Goal: Task Accomplishment & Management: Use online tool/utility

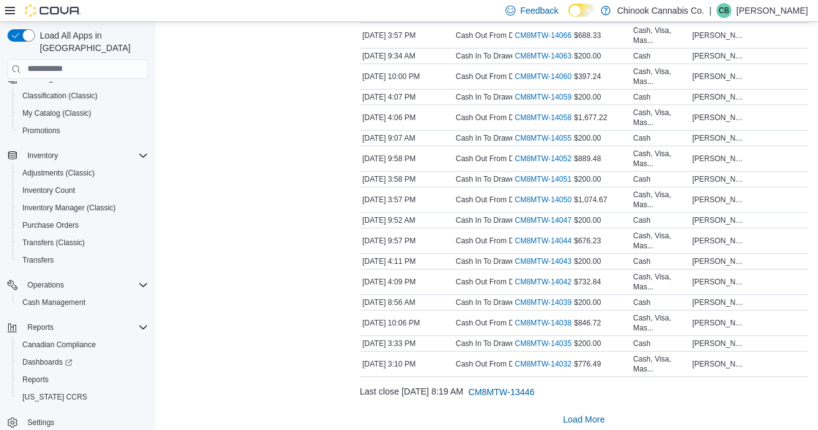
scroll to position [4046, 0]
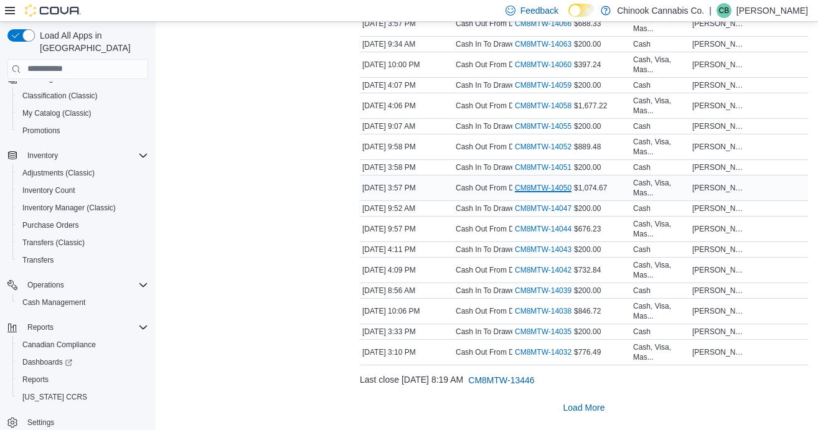
click at [543, 187] on link "CM8MTW-14050 (opens in a new tab or window)" at bounding box center [548, 188] width 67 height 10
click at [542, 147] on link "CM8MTW-14052 (opens in a new tab or window)" at bounding box center [548, 147] width 67 height 10
click at [536, 106] on link "CM8MTW-14058 (opens in a new tab or window)" at bounding box center [548, 106] width 67 height 10
click at [530, 65] on link "CM8MTW-14060 (opens in a new tab or window)" at bounding box center [548, 65] width 67 height 10
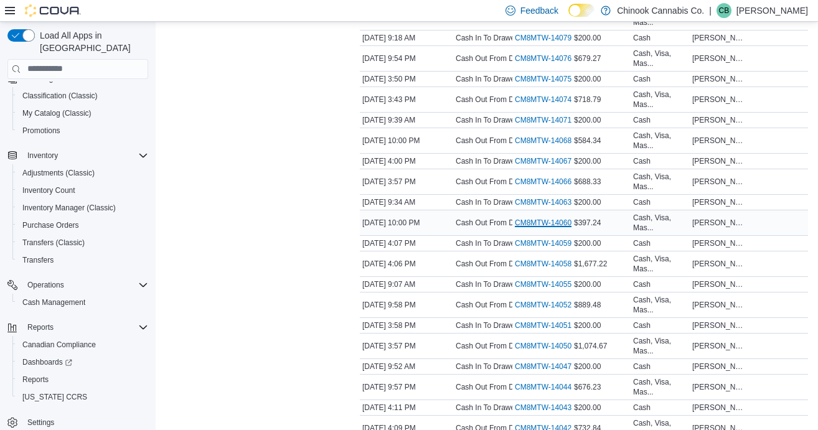
scroll to position [3847, 0]
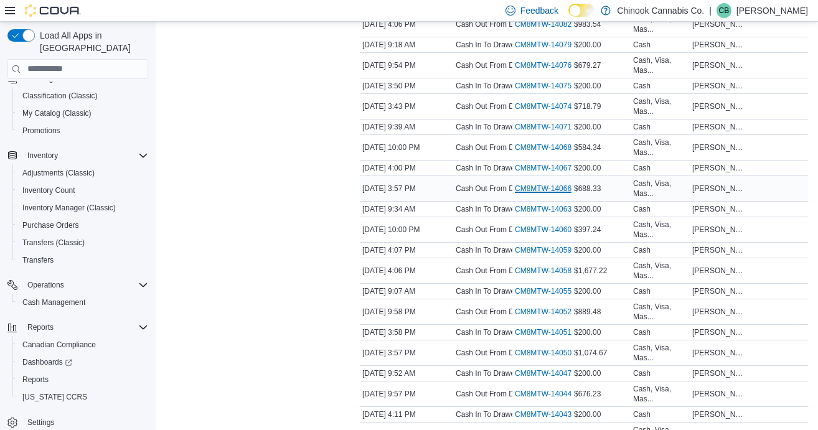
click at [528, 194] on link "CM8MTW-14066 (opens in a new tab or window)" at bounding box center [548, 189] width 67 height 10
click at [542, 152] on link "CM8MTW-14068 (opens in a new tab or window)" at bounding box center [548, 148] width 67 height 10
click at [548, 114] on div "CM8MTW-14074 (opens in a new tab or window)" at bounding box center [541, 106] width 59 height 15
click at [548, 111] on link "CM8MTW-14074 (opens in a new tab or window)" at bounding box center [548, 106] width 67 height 10
click at [545, 73] on div "CM8MTW-14076 (opens in a new tab or window)" at bounding box center [541, 65] width 59 height 15
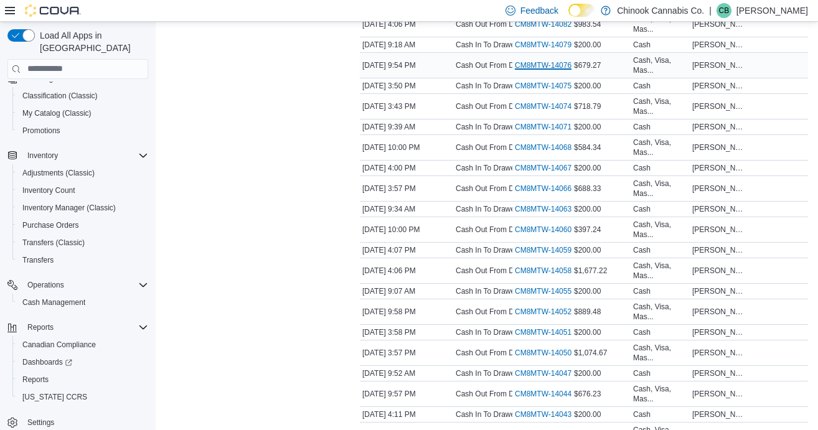
click at [543, 70] on link "CM8MTW-14076 (opens in a new tab or window)" at bounding box center [548, 65] width 67 height 10
click at [542, 29] on link "CM8MTW-14082 (opens in a new tab or window)" at bounding box center [548, 24] width 67 height 10
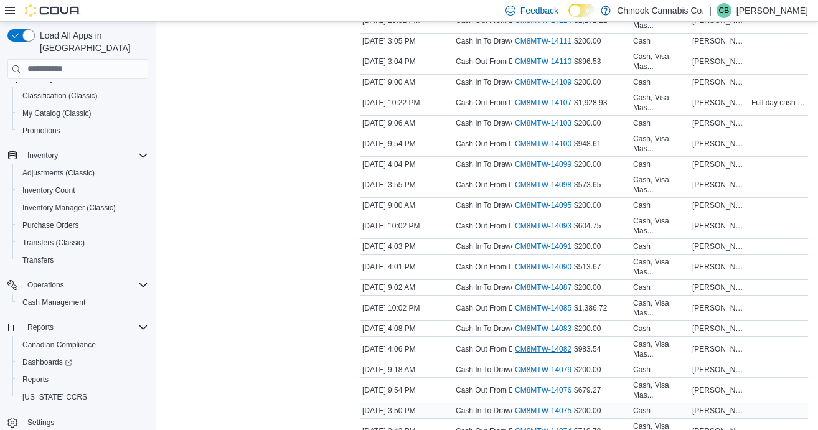
scroll to position [3509, 0]
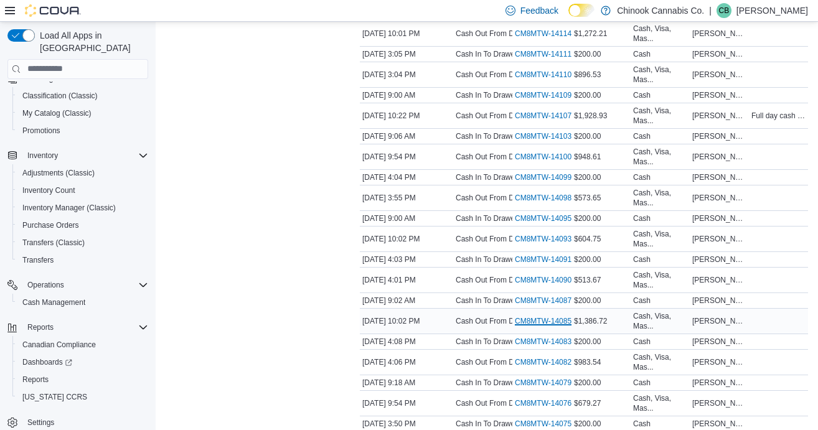
click at [558, 326] on link "CM8MTW-14085 (opens in a new tab or window)" at bounding box center [548, 321] width 67 height 10
click at [553, 285] on link "CM8MTW-14090 (opens in a new tab or window)" at bounding box center [548, 280] width 67 height 10
click at [550, 244] on link "CM8MTW-14093 (opens in a new tab or window)" at bounding box center [548, 239] width 67 height 10
click at [535, 203] on link "CM8MTW-14098 (opens in a new tab or window)" at bounding box center [548, 198] width 67 height 10
click at [535, 162] on link "CM8MTW-14100 (opens in a new tab or window)" at bounding box center [548, 157] width 67 height 10
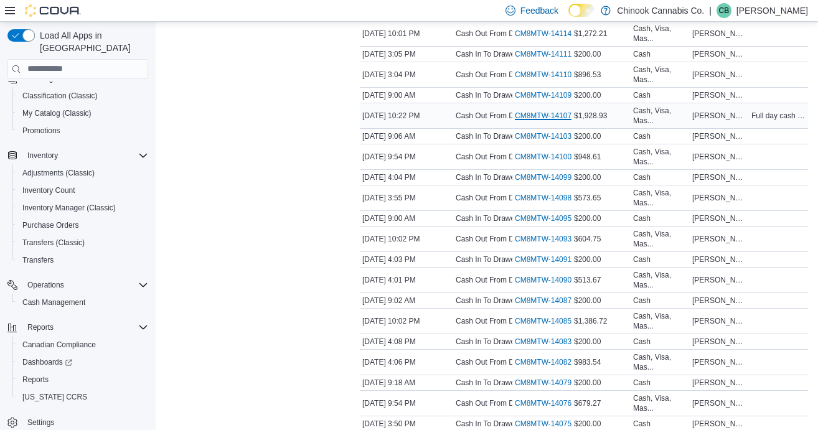
click at [543, 121] on link "CM8MTW-14107 (opens in a new tab or window)" at bounding box center [548, 116] width 67 height 10
click at [545, 80] on link "CM8MTW-14110 (opens in a new tab or window)" at bounding box center [548, 75] width 67 height 10
click at [533, 39] on link "CM8MTW-14114 (opens in a new tab or window)" at bounding box center [548, 34] width 67 height 10
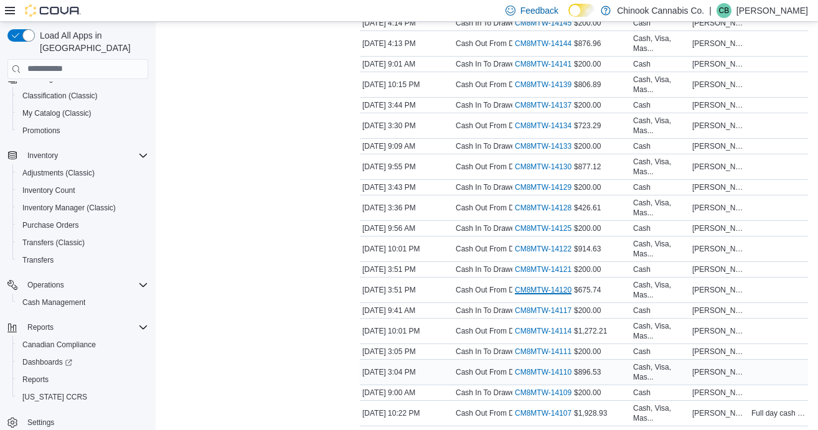
scroll to position [3209, 0]
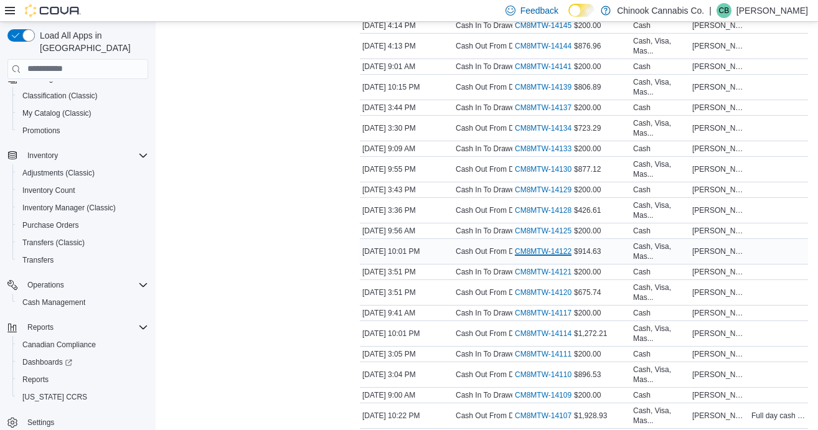
click at [538, 256] on link "CM8MTW-14122 (opens in a new tab or window)" at bounding box center [548, 251] width 67 height 10
click at [543, 215] on link "CM8MTW-14128 (opens in a new tab or window)" at bounding box center [548, 210] width 67 height 10
click at [543, 174] on link "CM8MTW-14130 (opens in a new tab or window)" at bounding box center [548, 169] width 67 height 10
click at [543, 133] on link "CM8MTW-14134 (opens in a new tab or window)" at bounding box center [548, 128] width 67 height 10
click at [540, 92] on link "CM8MTW-14139 (opens in a new tab or window)" at bounding box center [548, 87] width 67 height 10
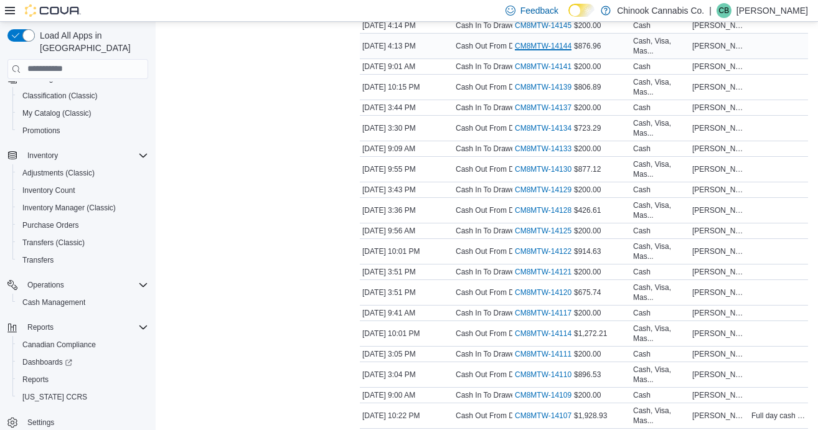
click at [540, 51] on link "CM8MTW-14144 (opens in a new tab or window)" at bounding box center [548, 46] width 67 height 10
click at [538, 10] on link "CM8MTW-14147 (opens in a new tab or window)" at bounding box center [548, 5] width 67 height 10
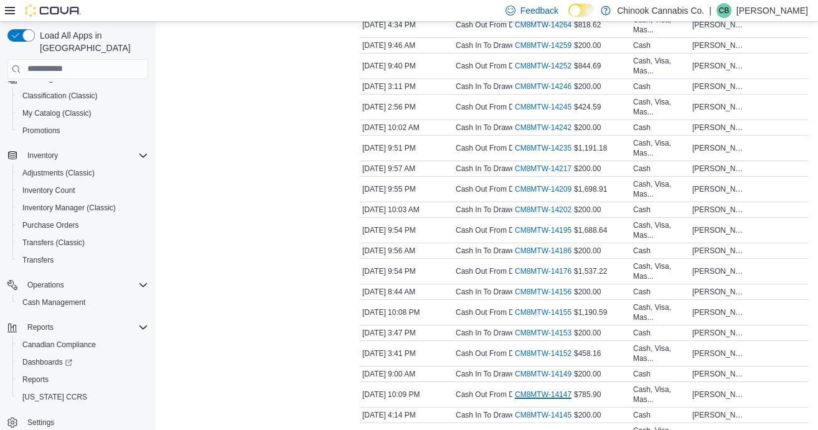
scroll to position [2816, 0]
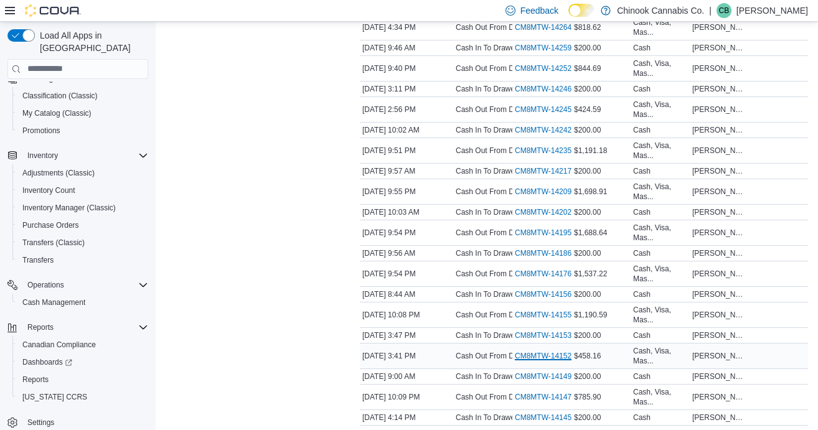
click at [550, 361] on link "CM8MTW-14152 (opens in a new tab or window)" at bounding box center [548, 356] width 67 height 10
click at [535, 320] on link "CM8MTW-14155 (opens in a new tab or window)" at bounding box center [548, 315] width 67 height 10
click at [534, 279] on link "CM8MTW-14176 (opens in a new tab or window)" at bounding box center [548, 274] width 67 height 10
click at [533, 238] on link "CM8MTW-14195 (opens in a new tab or window)" at bounding box center [548, 233] width 67 height 10
click at [530, 197] on link "CM8MTW-14209 (opens in a new tab or window)" at bounding box center [548, 192] width 67 height 10
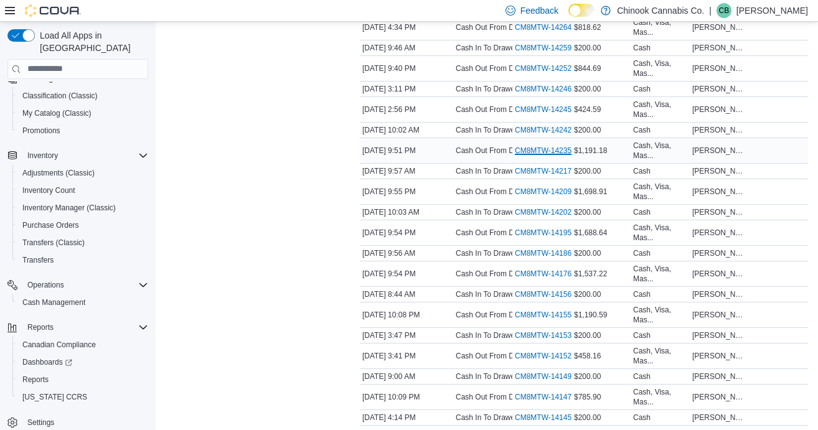
click at [527, 156] on link "CM8MTW-14235 (opens in a new tab or window)" at bounding box center [548, 151] width 67 height 10
click at [532, 115] on link "CM8MTW-14245 (opens in a new tab or window)" at bounding box center [548, 110] width 67 height 10
click at [530, 73] on link "CM8MTW-14252 (opens in a new tab or window)" at bounding box center [548, 68] width 67 height 10
click at [529, 32] on link "CM8MTW-14264 (opens in a new tab or window)" at bounding box center [548, 27] width 67 height 10
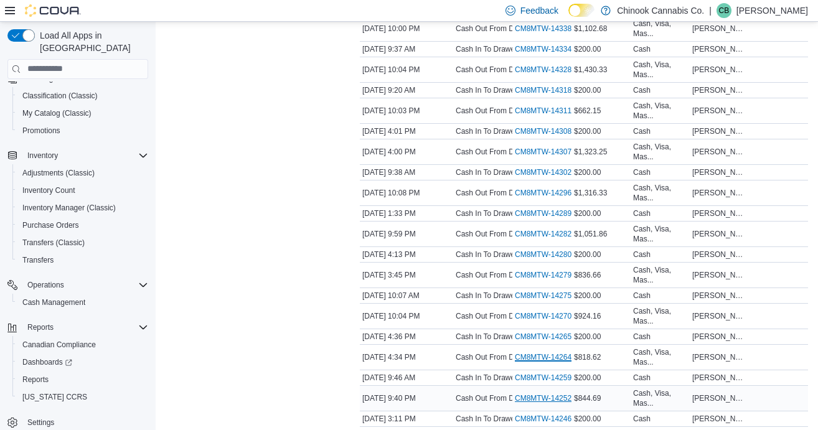
scroll to position [2485, 0]
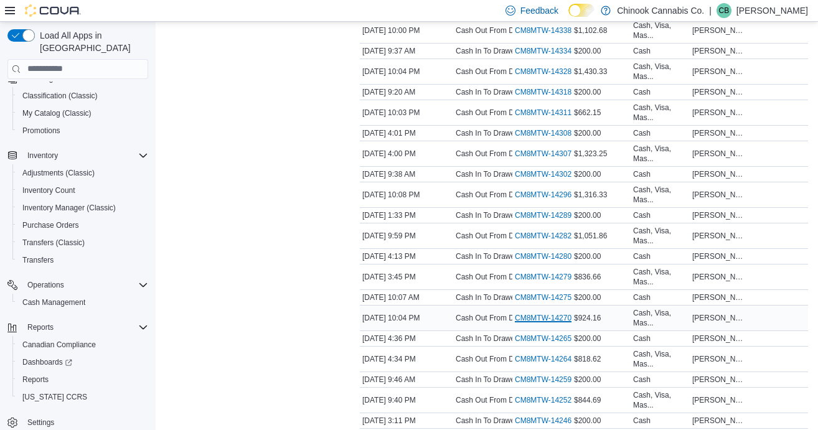
click at [532, 323] on link "CM8MTW-14270 (opens in a new tab or window)" at bounding box center [548, 318] width 67 height 10
click at [533, 282] on link "CM8MTW-14279 (opens in a new tab or window)" at bounding box center [548, 277] width 67 height 10
click at [543, 241] on link "CM8MTW-14282 (opens in a new tab or window)" at bounding box center [548, 236] width 67 height 10
click at [546, 200] on link "CM8MTW-14296 (opens in a new tab or window)" at bounding box center [548, 195] width 67 height 10
click at [538, 159] on link "CM8MTW-14307 (opens in a new tab or window)" at bounding box center [548, 154] width 67 height 10
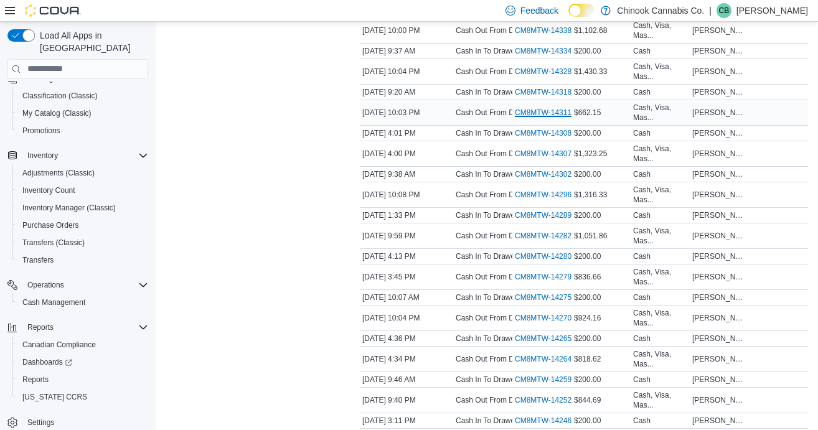
click at [534, 118] on link "CM8MTW-14311 (opens in a new tab or window)" at bounding box center [548, 113] width 67 height 10
click at [537, 77] on link "CM8MTW-14328 (opens in a new tab or window)" at bounding box center [548, 72] width 67 height 10
click at [535, 35] on link "CM8MTW-14338 (opens in a new tab or window)" at bounding box center [548, 31] width 67 height 10
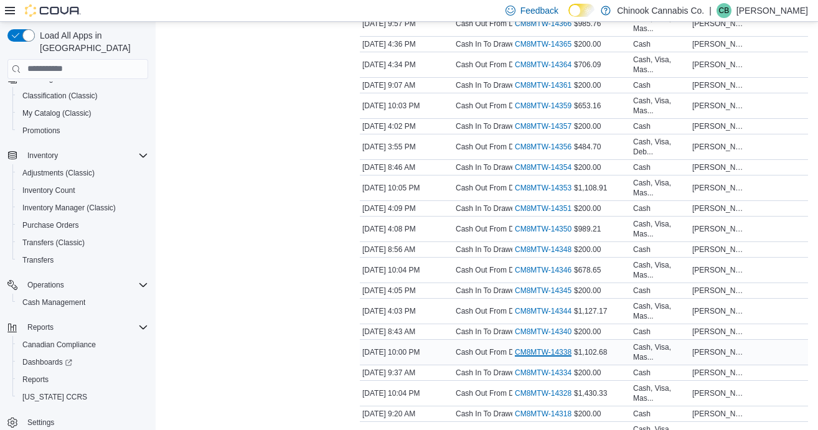
scroll to position [2147, 0]
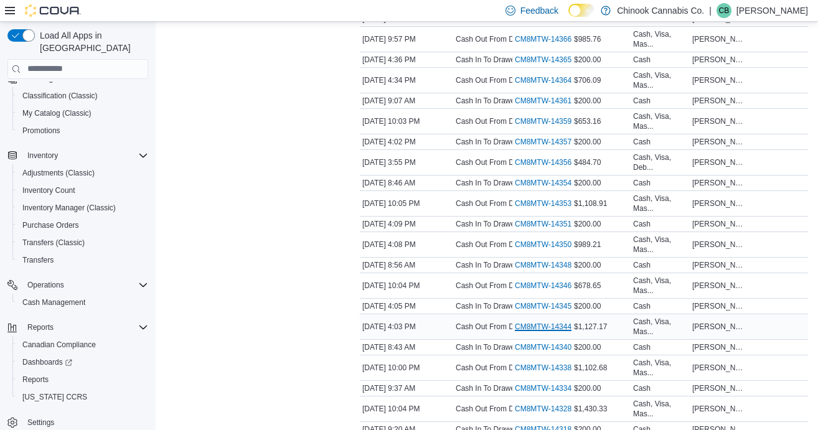
click at [537, 332] on link "CM8MTW-14344 (opens in a new tab or window)" at bounding box center [548, 327] width 67 height 10
click at [538, 291] on link "CM8MTW-14346 (opens in a new tab or window)" at bounding box center [548, 286] width 67 height 10
click at [540, 250] on link "CM8MTW-14350 (opens in a new tab or window)" at bounding box center [548, 245] width 67 height 10
click at [537, 209] on link "CM8MTW-14353 (opens in a new tab or window)" at bounding box center [548, 204] width 67 height 10
click at [532, 167] on link "CM8MTW-14356 (opens in a new tab or window)" at bounding box center [548, 162] width 67 height 10
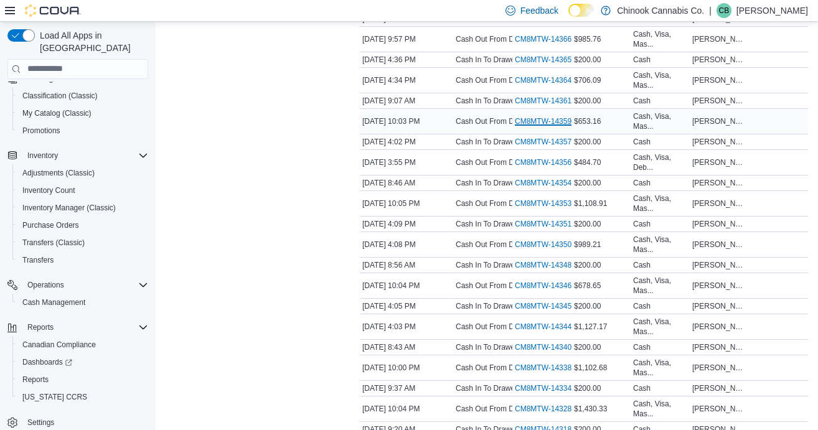
click at [524, 126] on link "CM8MTW-14359 (opens in a new tab or window)" at bounding box center [548, 121] width 67 height 10
click at [531, 85] on link "CM8MTW-14364 (opens in a new tab or window)" at bounding box center [548, 80] width 67 height 10
click at [529, 44] on link "CM8MTW-14366 (opens in a new tab or window)" at bounding box center [548, 39] width 67 height 10
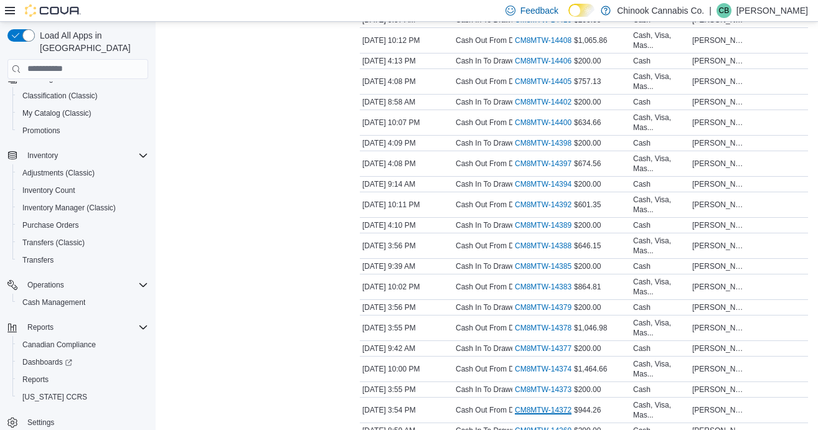
scroll to position [1733, 0]
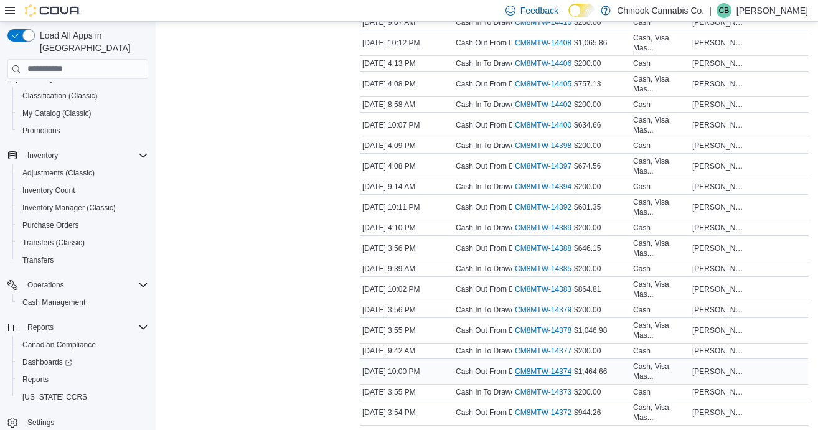
click at [534, 377] on link "CM8MTW-14374 (opens in a new tab or window)" at bounding box center [548, 372] width 67 height 10
click at [534, 335] on link "CM8MTW-14378 (opens in a new tab or window)" at bounding box center [548, 331] width 67 height 10
click at [537, 294] on link "CM8MTW-14383 (opens in a new tab or window)" at bounding box center [548, 289] width 67 height 10
click at [533, 253] on link "CM8MTW-14388 (opens in a new tab or window)" at bounding box center [548, 248] width 67 height 10
click at [540, 212] on link "CM8MTW-14392 (opens in a new tab or window)" at bounding box center [548, 207] width 67 height 10
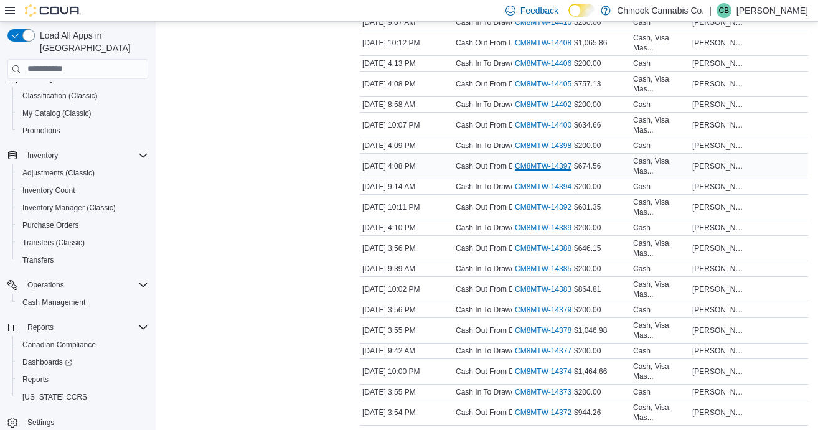
click at [538, 171] on link "CM8MTW-14397 (opens in a new tab or window)" at bounding box center [548, 166] width 67 height 10
click at [538, 130] on link "CM8MTW-14400 (opens in a new tab or window)" at bounding box center [548, 125] width 67 height 10
click at [541, 89] on link "CM8MTW-14405 (opens in a new tab or window)" at bounding box center [548, 84] width 67 height 10
click at [548, 48] on link "CM8MTW-14408 (opens in a new tab or window)" at bounding box center [548, 43] width 67 height 10
click at [535, 7] on link "CM8MTW-14413 (opens in a new tab or window)" at bounding box center [548, 2] width 67 height 10
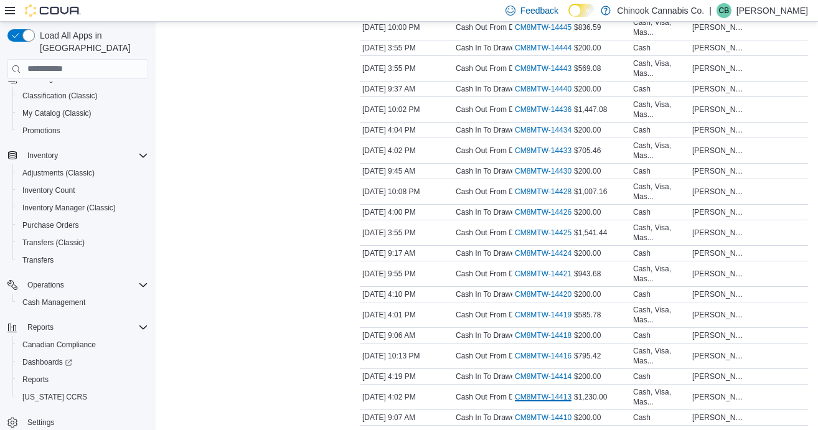
scroll to position [1331, 0]
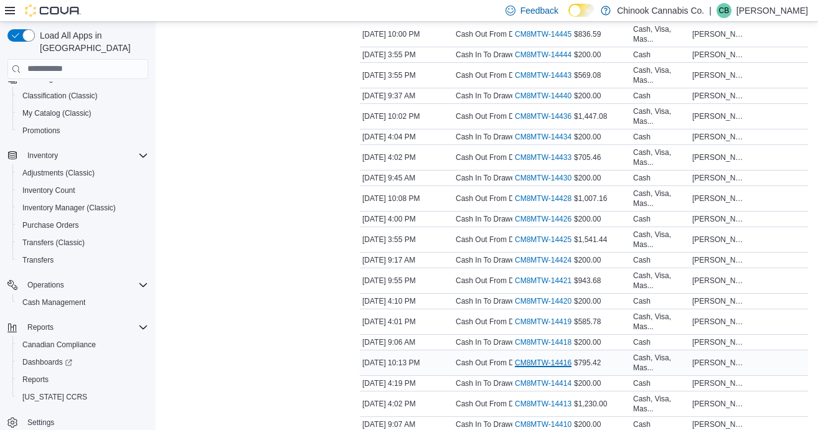
click at [542, 368] on link "CM8MTW-14416 (opens in a new tab or window)" at bounding box center [548, 363] width 67 height 10
click at [546, 327] on link "CM8MTW-14419 (opens in a new tab or window)" at bounding box center [548, 322] width 67 height 10
click at [543, 286] on link "CM8MTW-14421 (opens in a new tab or window)" at bounding box center [548, 281] width 67 height 10
click at [545, 245] on link "CM8MTW-14425 (opens in a new tab or window)" at bounding box center [548, 240] width 67 height 10
click at [542, 204] on link "CM8MTW-14428 (opens in a new tab or window)" at bounding box center [548, 199] width 67 height 10
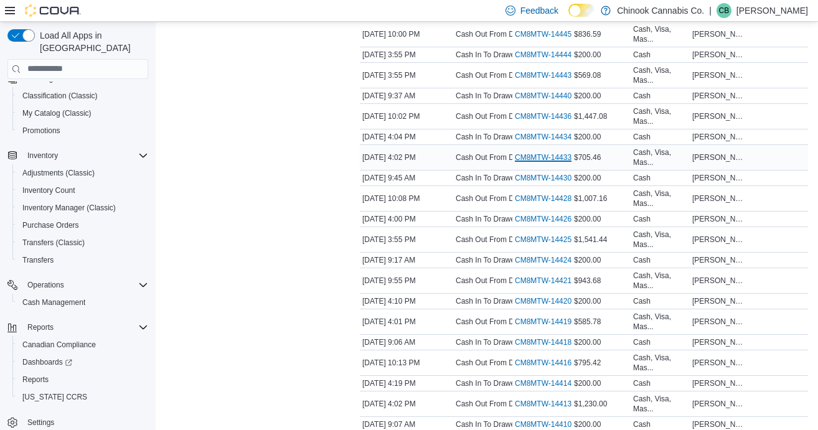
click at [532, 162] on link "CM8MTW-14433 (opens in a new tab or window)" at bounding box center [548, 157] width 67 height 10
click at [532, 121] on link "CM8MTW-14436 (opens in a new tab or window)" at bounding box center [548, 116] width 67 height 10
click at [530, 80] on link "CM8MTW-14443 (opens in a new tab or window)" at bounding box center [548, 75] width 67 height 10
click at [537, 39] on link "CM8MTW-14445 (opens in a new tab or window)" at bounding box center [548, 34] width 67 height 10
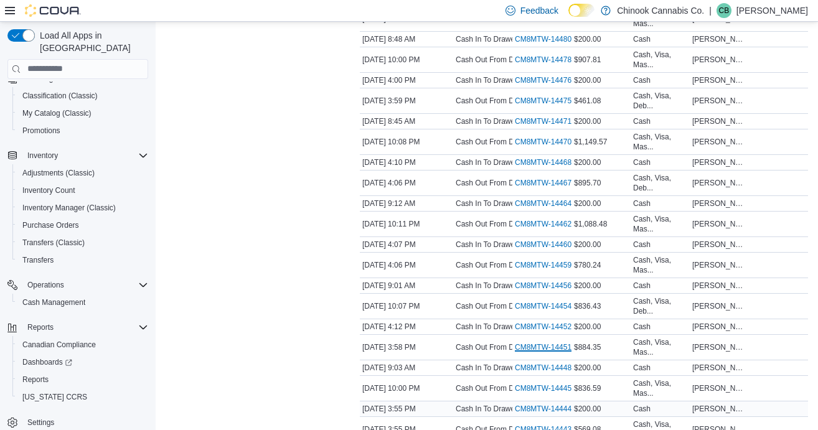
scroll to position [973, 0]
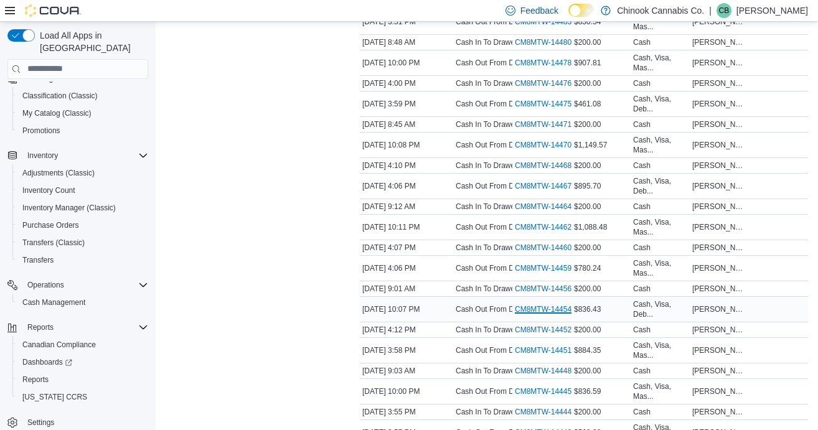
click at [537, 314] on link "CM8MTW-14454 (opens in a new tab or window)" at bounding box center [548, 309] width 67 height 10
click at [533, 273] on link "CM8MTW-14459 (opens in a new tab or window)" at bounding box center [548, 268] width 67 height 10
click at [533, 232] on link "CM8MTW-14462 (opens in a new tab or window)" at bounding box center [548, 227] width 67 height 10
click at [535, 191] on link "CM8MTW-14467 (opens in a new tab or window)" at bounding box center [548, 186] width 67 height 10
click at [534, 150] on link "CM8MTW-14470 (opens in a new tab or window)" at bounding box center [548, 145] width 67 height 10
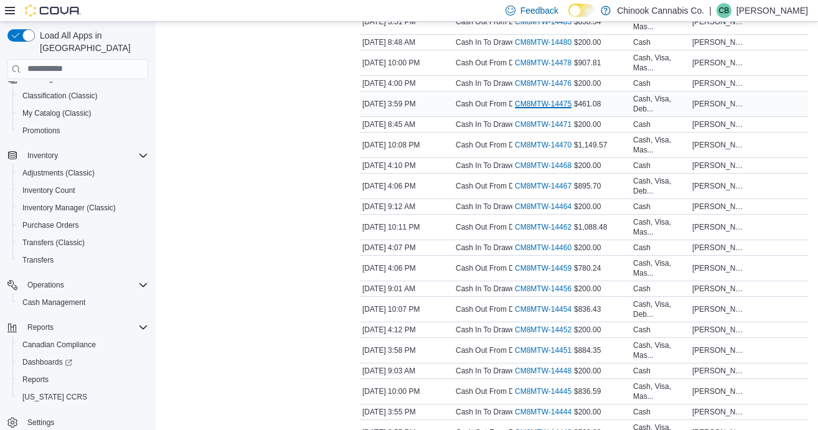
click at [533, 109] on link "CM8MTW-14475 (opens in a new tab or window)" at bounding box center [548, 104] width 67 height 10
click at [530, 68] on link "CM8MTW-14478 (opens in a new tab or window)" at bounding box center [548, 63] width 67 height 10
click at [527, 27] on link "CM8MTW-14483 (opens in a new tab or window)" at bounding box center [548, 22] width 67 height 10
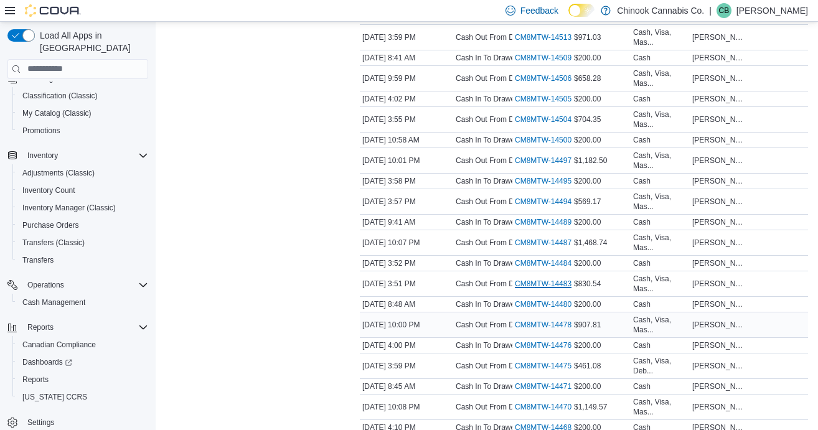
scroll to position [694, 0]
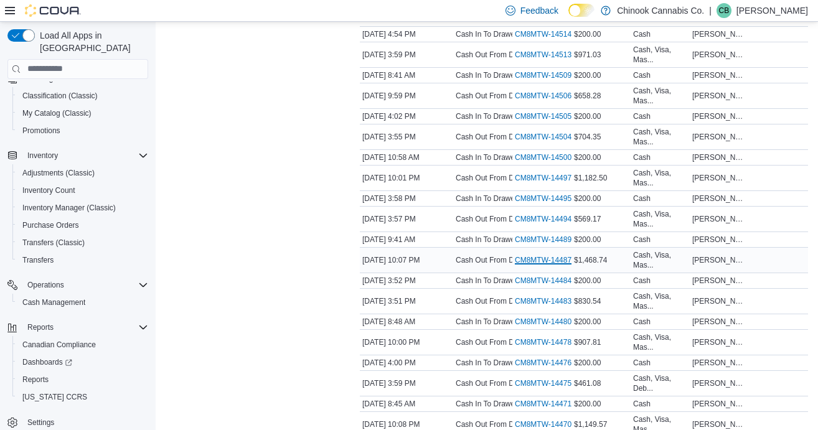
click at [546, 265] on link "CM8MTW-14487 (opens in a new tab or window)" at bounding box center [548, 260] width 67 height 10
click at [542, 224] on link "CM8MTW-14494 (opens in a new tab or window)" at bounding box center [548, 219] width 67 height 10
click at [543, 183] on link "CM8MTW-14497 (opens in a new tab or window)" at bounding box center [548, 178] width 67 height 10
click at [540, 142] on link "CM8MTW-14504 (opens in a new tab or window)" at bounding box center [548, 137] width 67 height 10
click at [537, 101] on link "CM8MTW-14506 (opens in a new tab or window)" at bounding box center [548, 96] width 67 height 10
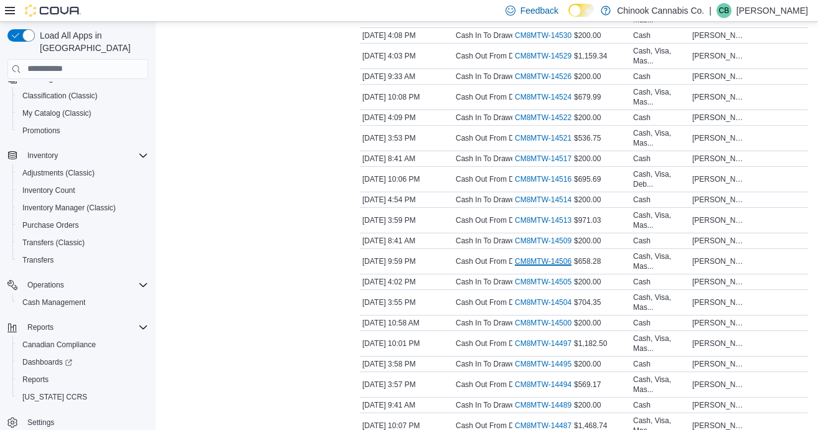
scroll to position [532, 0]
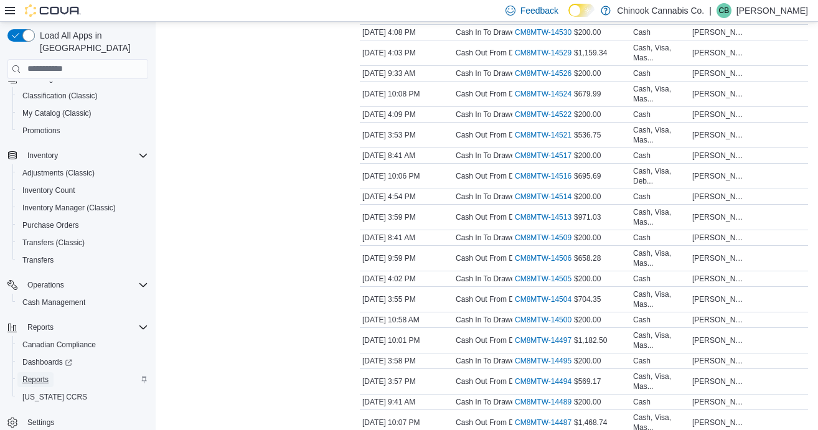
click at [47, 375] on span "Reports" at bounding box center [35, 380] width 26 height 10
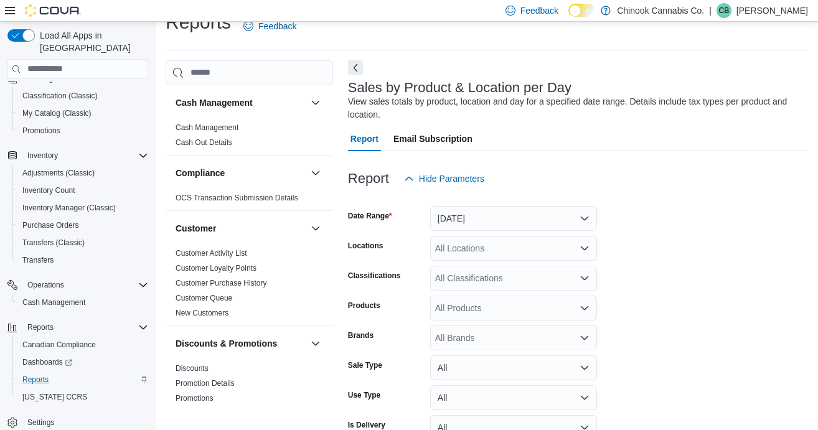
scroll to position [42, 0]
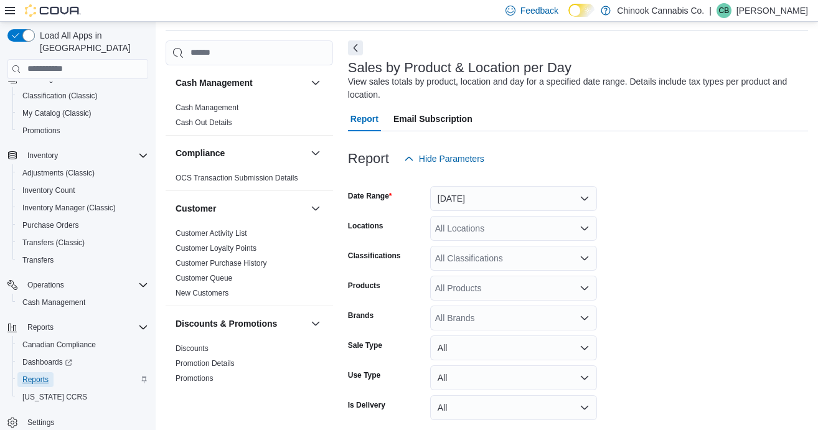
click at [48, 374] on span "Reports" at bounding box center [35, 379] width 26 height 15
click at [464, 201] on button "Yesterday" at bounding box center [513, 198] width 167 height 25
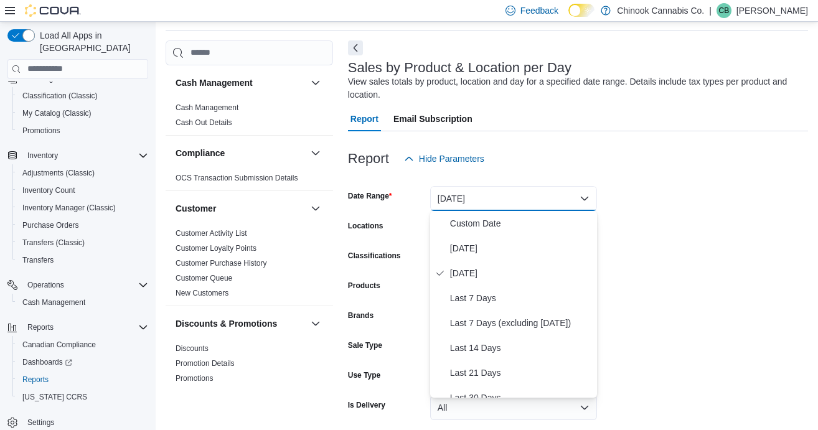
click at [382, 286] on div "Products" at bounding box center [386, 288] width 77 height 25
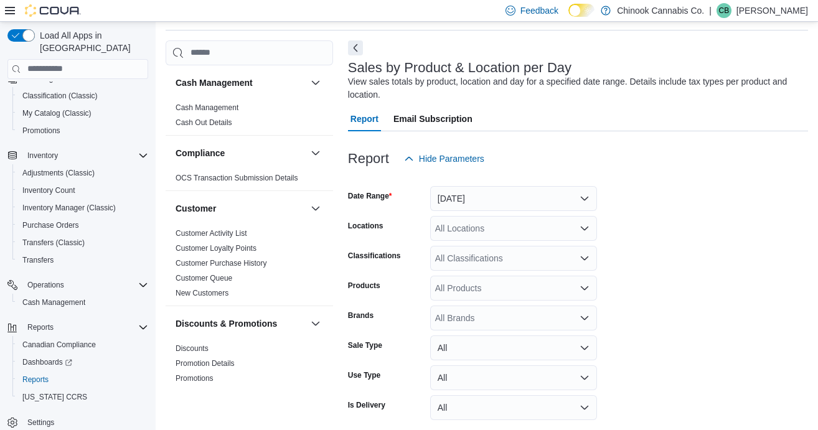
click at [474, 242] on form "Date Range Yesterday Locations All Locations Classifications All Classification…" at bounding box center [578, 313] width 460 height 284
click at [477, 230] on div "All Locations" at bounding box center [513, 228] width 167 height 25
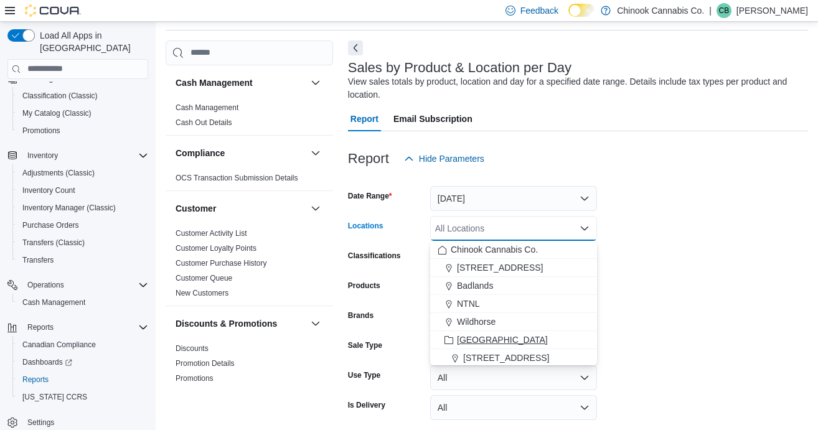
scroll to position [20, 0]
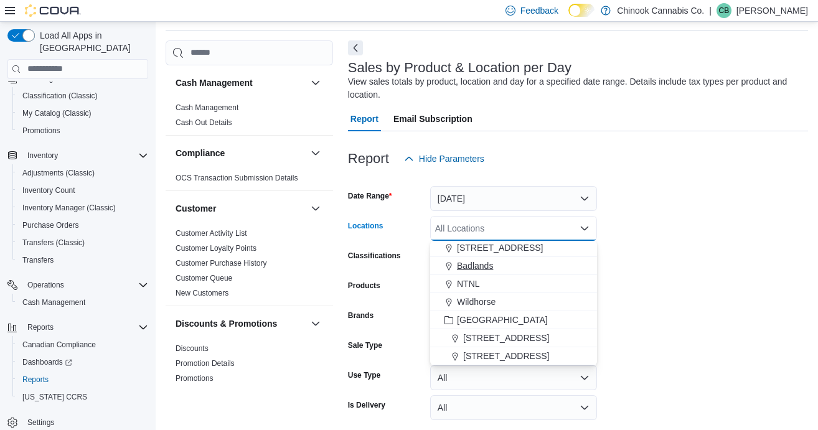
click at [471, 265] on span "Badlands" at bounding box center [475, 266] width 36 height 12
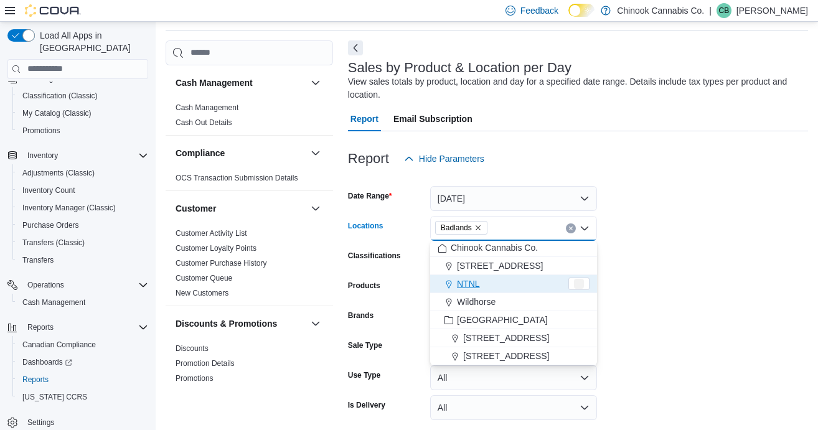
scroll to position [2, 0]
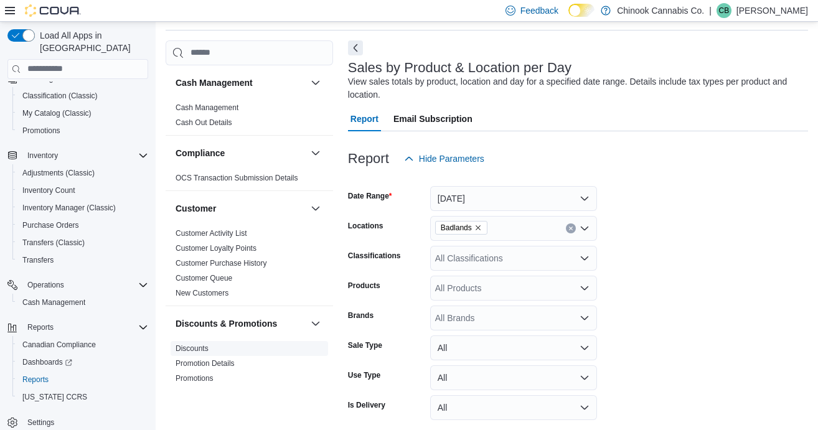
click at [327, 350] on span "Discounts" at bounding box center [249, 348] width 157 height 15
click at [474, 192] on button "Yesterday" at bounding box center [513, 198] width 167 height 25
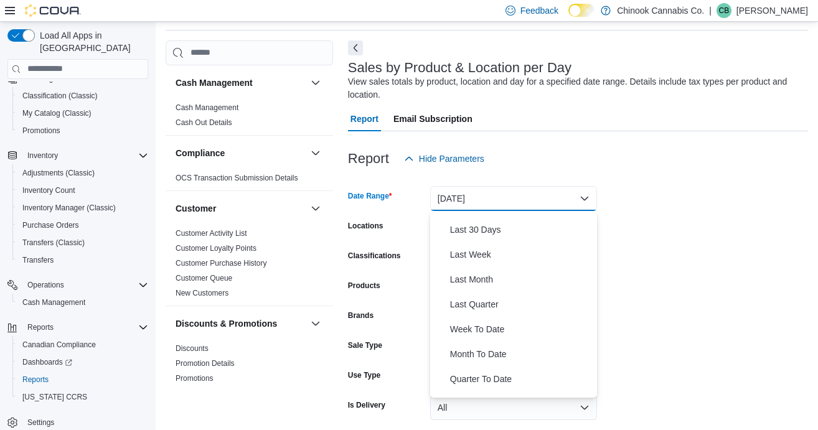
scroll to position [171, 0]
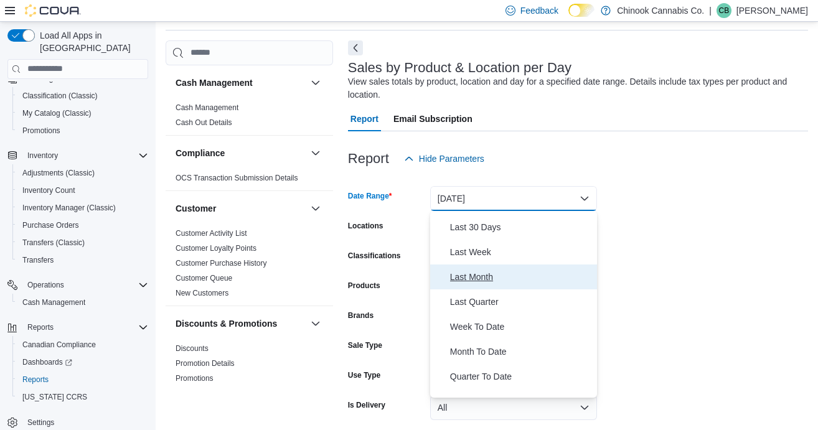
click at [482, 278] on span "Last Month" at bounding box center [521, 277] width 142 height 15
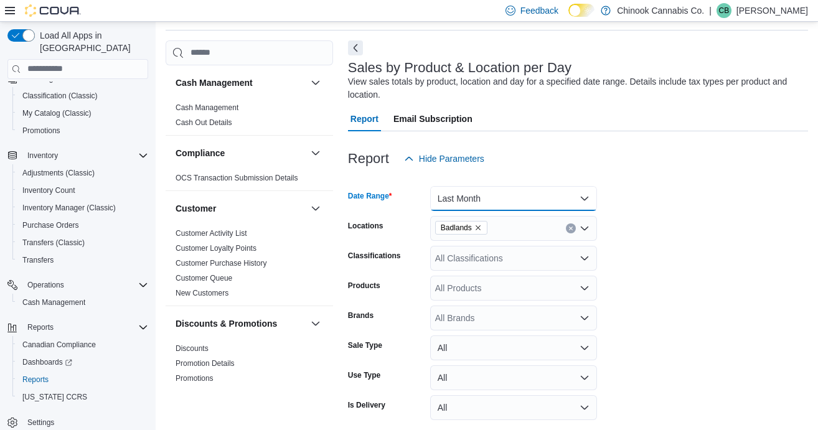
click at [538, 195] on button "Last Month" at bounding box center [513, 198] width 167 height 25
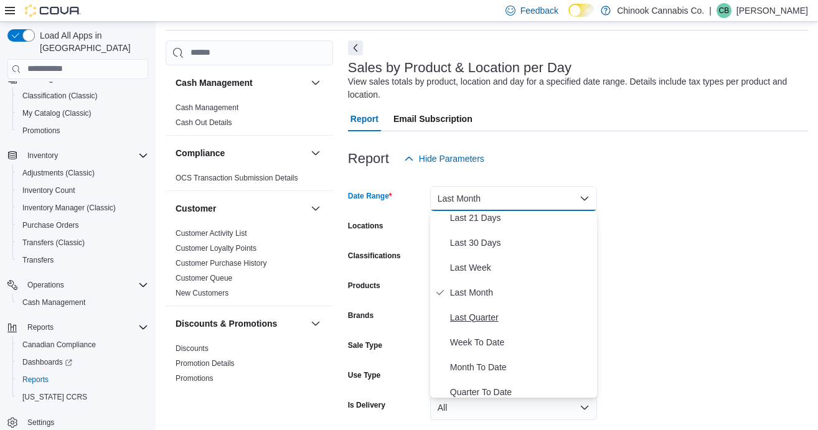
scroll to position [0, 0]
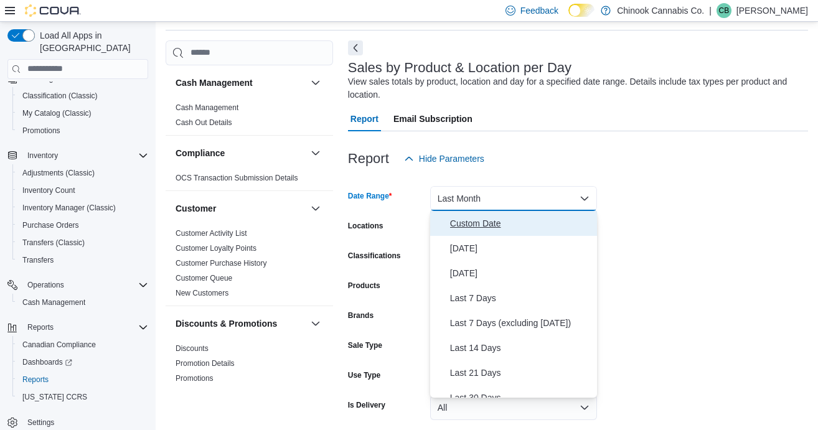
click at [468, 227] on span "Custom Date" at bounding box center [521, 223] width 142 height 15
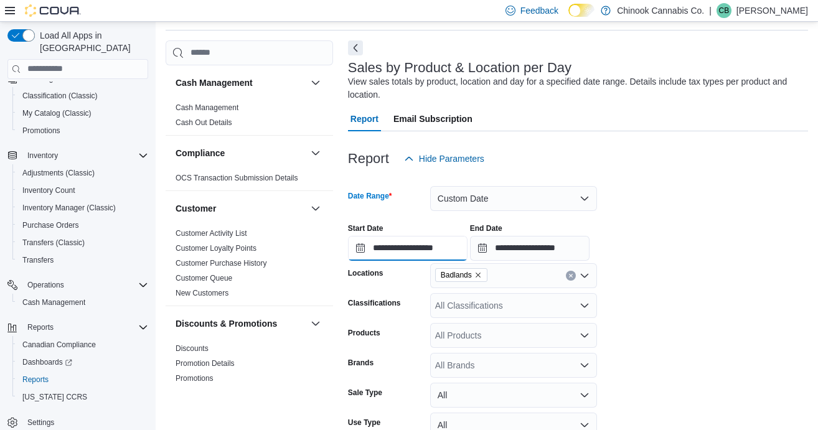
click at [424, 250] on input "**********" at bounding box center [408, 248] width 120 height 25
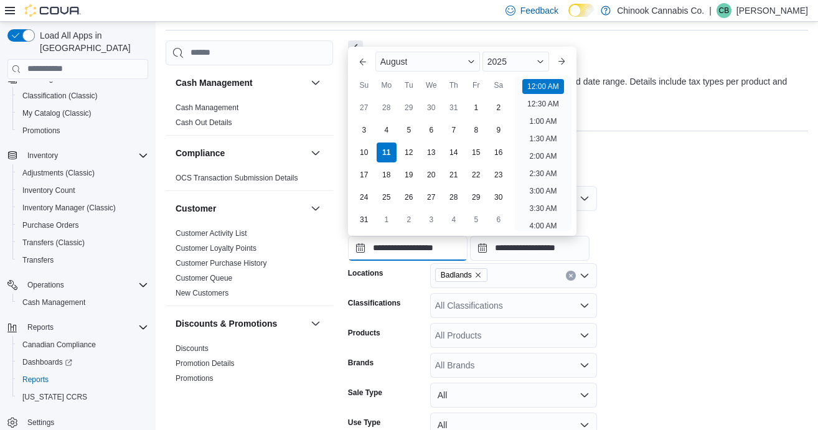
scroll to position [39, 0]
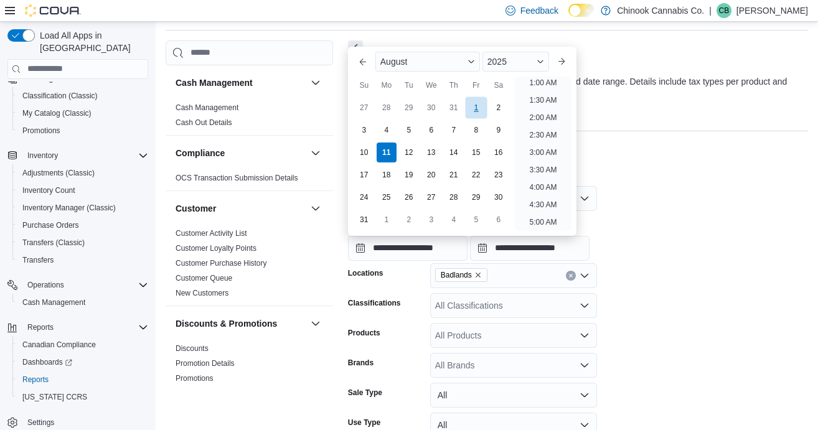
click at [470, 110] on div "1" at bounding box center [476, 107] width 22 height 22
type input "**********"
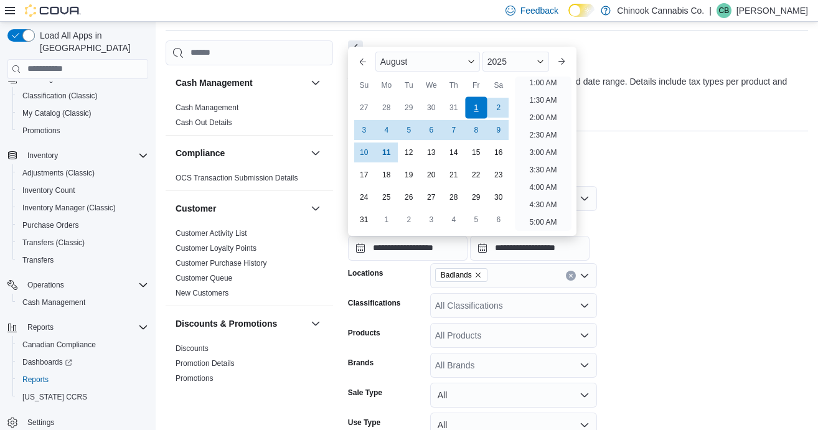
scroll to position [2, 0]
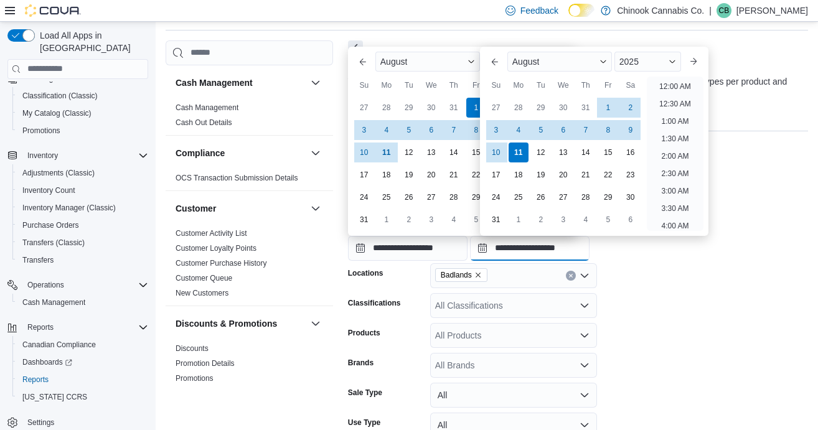
click at [538, 247] on input "**********" at bounding box center [530, 248] width 120 height 25
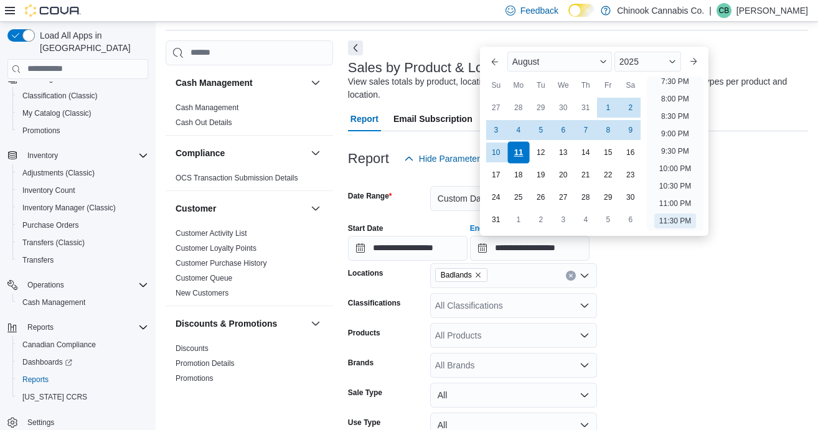
click at [518, 145] on div "11" at bounding box center [518, 152] width 22 height 22
click at [629, 319] on form "**********" at bounding box center [578, 336] width 460 height 331
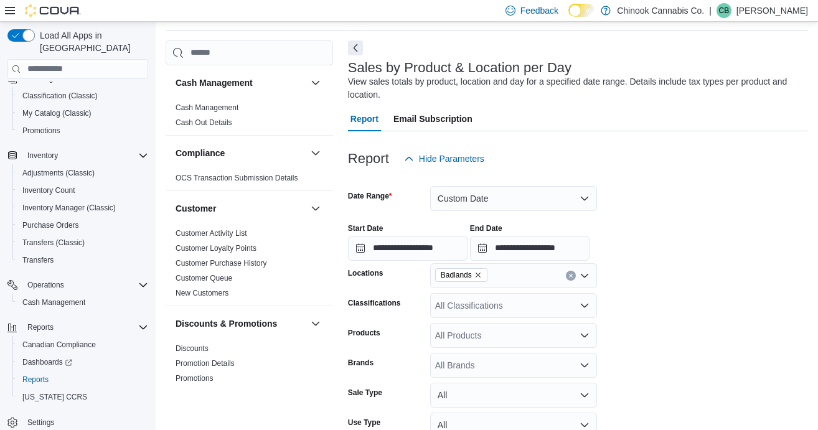
scroll to position [138, 0]
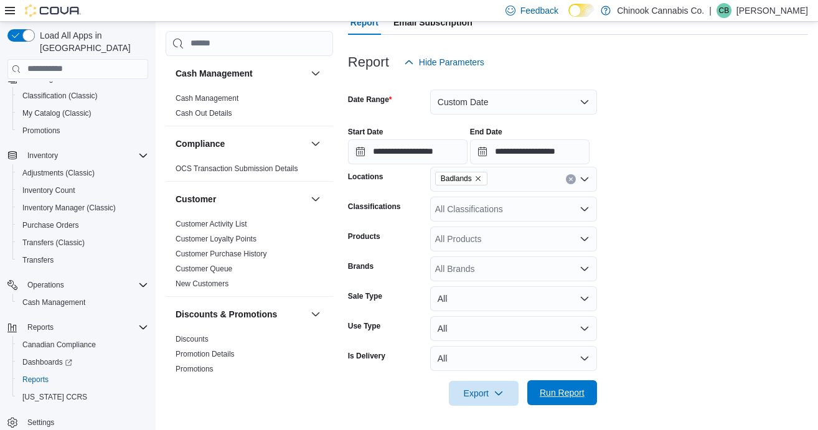
click at [560, 386] on span "Run Report" at bounding box center [562, 392] width 55 height 25
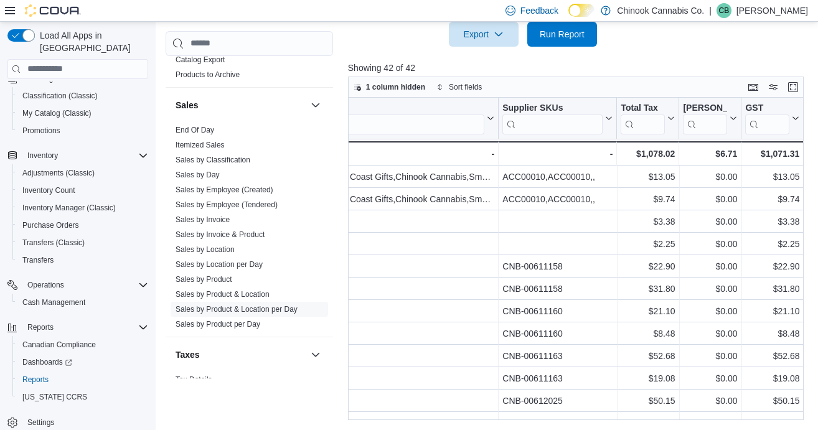
scroll to position [838, 0]
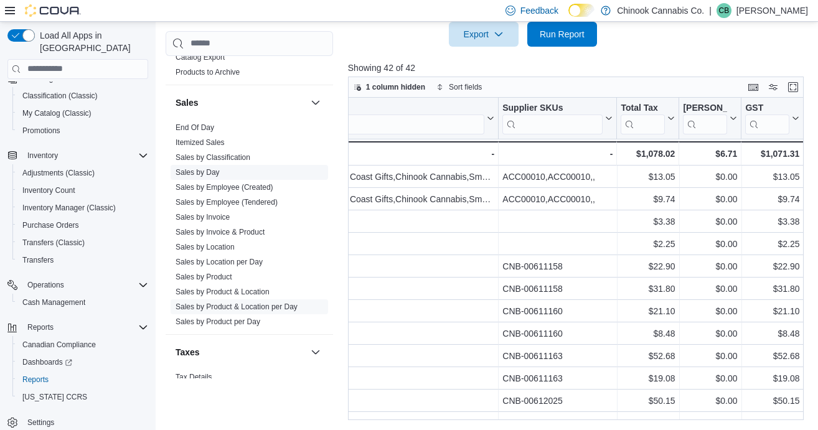
click at [197, 168] on link "Sales by Day" at bounding box center [198, 172] width 44 height 9
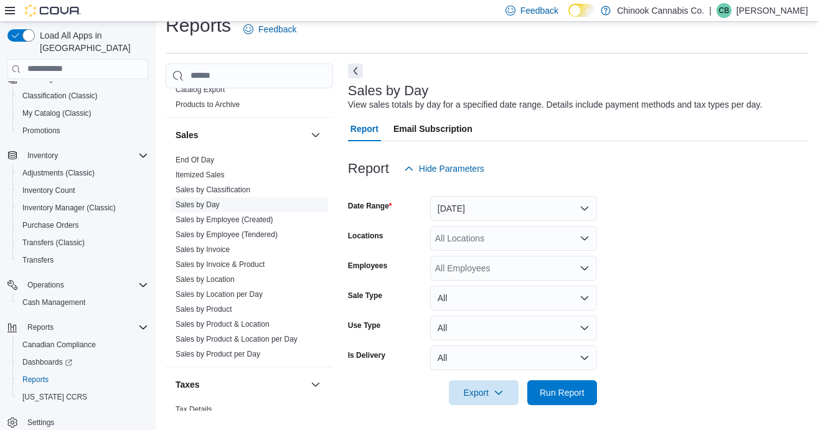
scroll to position [18, 0]
click at [453, 209] on button "Yesterday" at bounding box center [513, 209] width 167 height 25
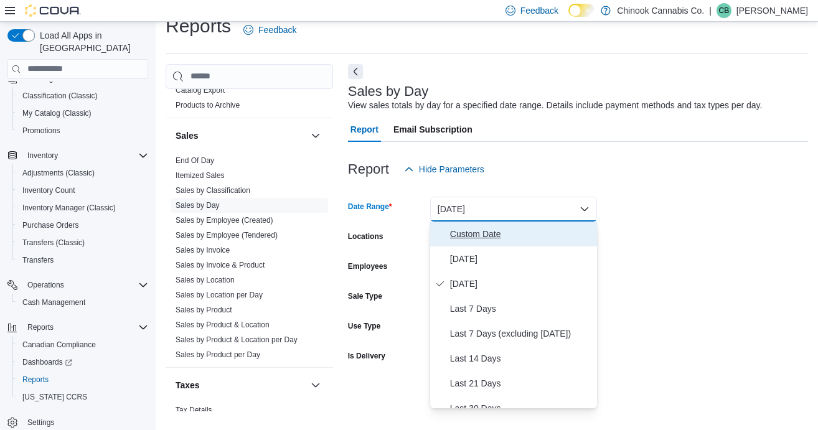
click at [458, 241] on button "Custom Date" at bounding box center [513, 234] width 167 height 25
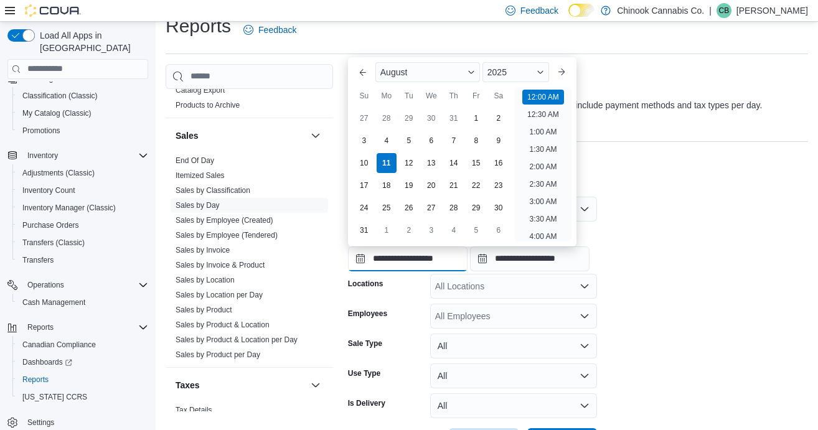
click at [441, 258] on input "**********" at bounding box center [408, 258] width 120 height 25
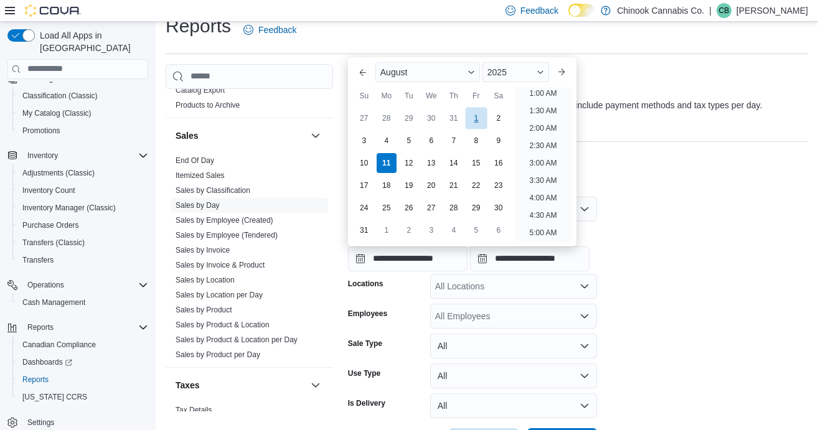
click at [476, 116] on div "1" at bounding box center [476, 118] width 22 height 22
type input "**********"
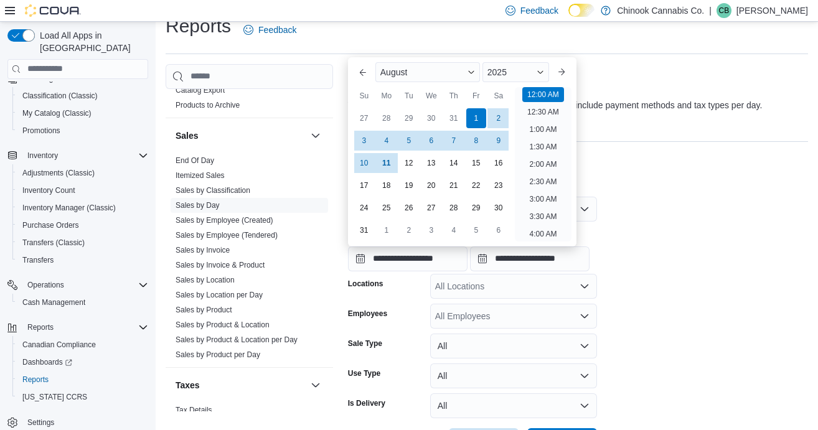
click at [610, 202] on form "**********" at bounding box center [578, 317] width 460 height 271
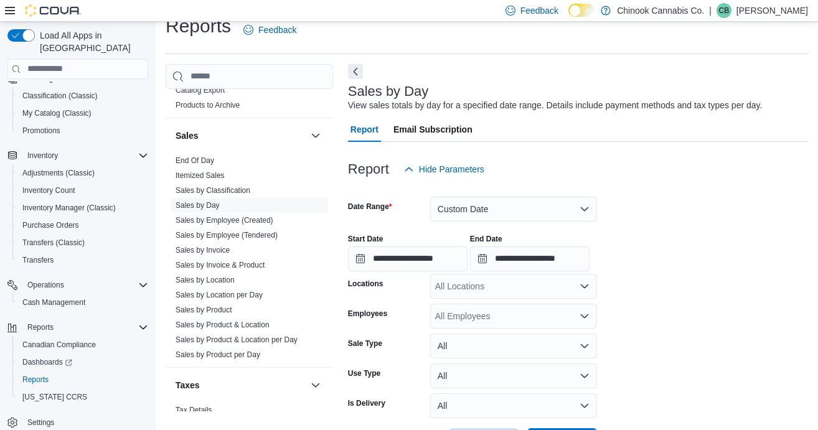
scroll to position [65, 0]
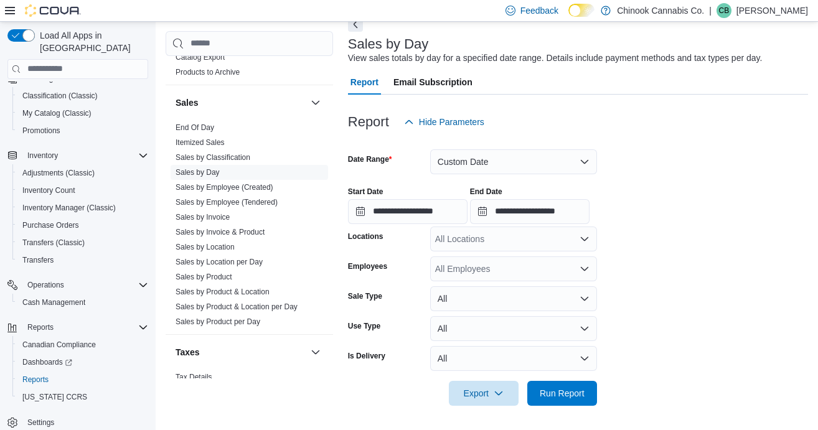
click at [469, 241] on div "All Locations" at bounding box center [513, 239] width 167 height 25
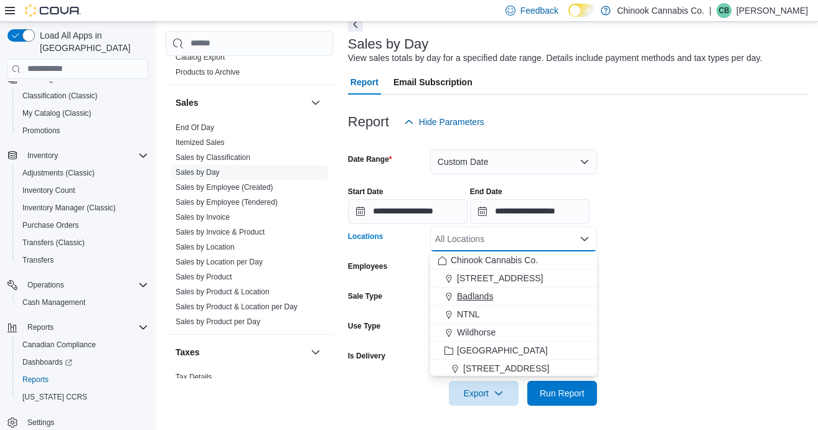
click at [461, 299] on span "Badlands" at bounding box center [475, 296] width 36 height 12
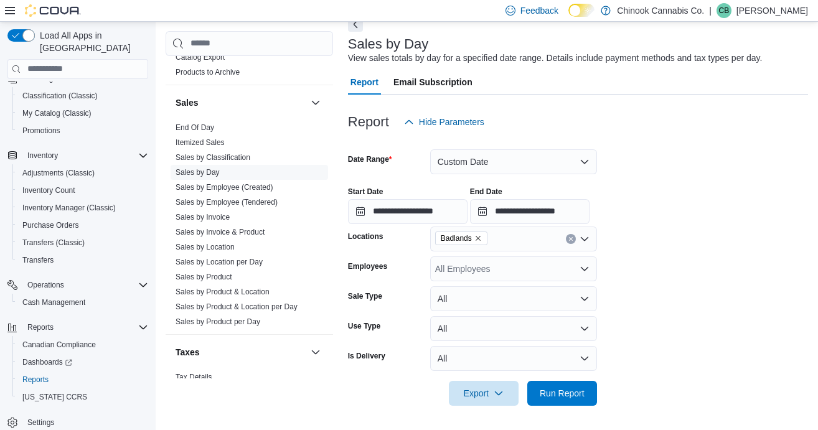
click at [648, 336] on form "**********" at bounding box center [578, 269] width 460 height 271
click at [552, 401] on span "Run Report" at bounding box center [562, 392] width 55 height 25
